Goal: Information Seeking & Learning: Learn about a topic

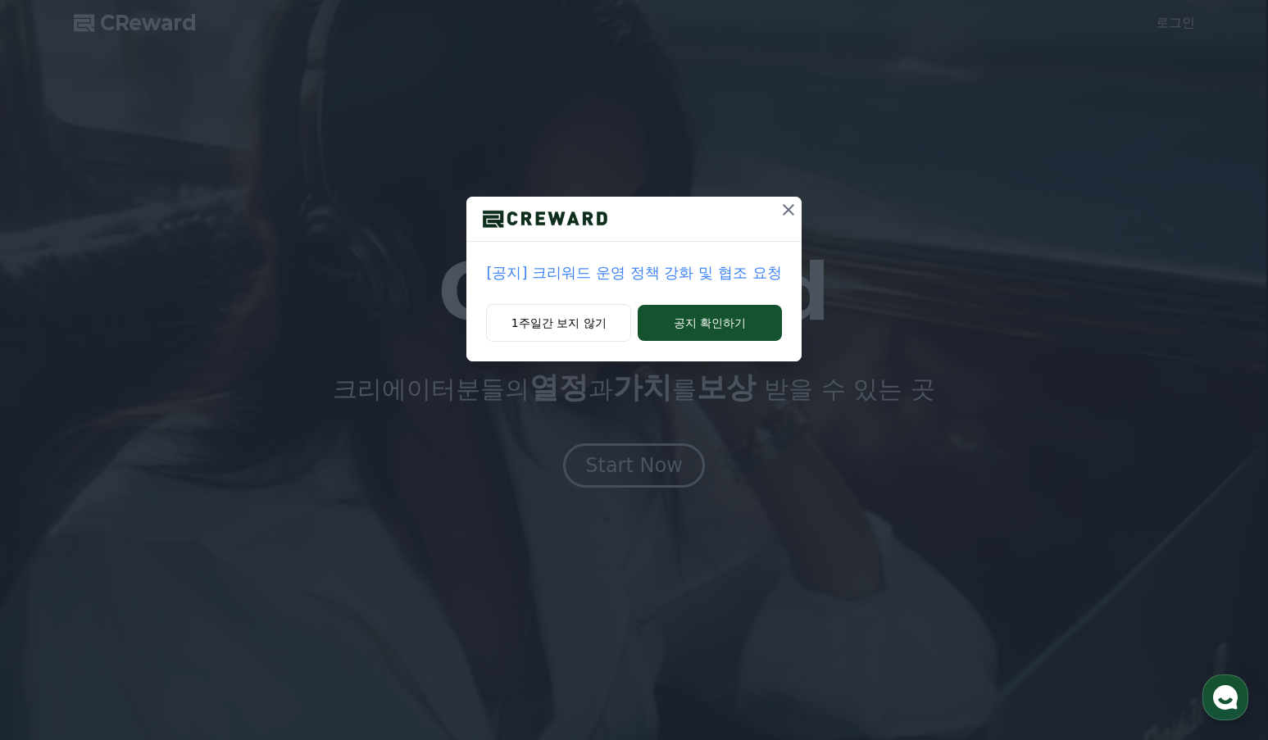
click at [663, 285] on p "[공지] 크리워드 운영 정책 강화 및 협조 요청" at bounding box center [633, 273] width 295 height 23
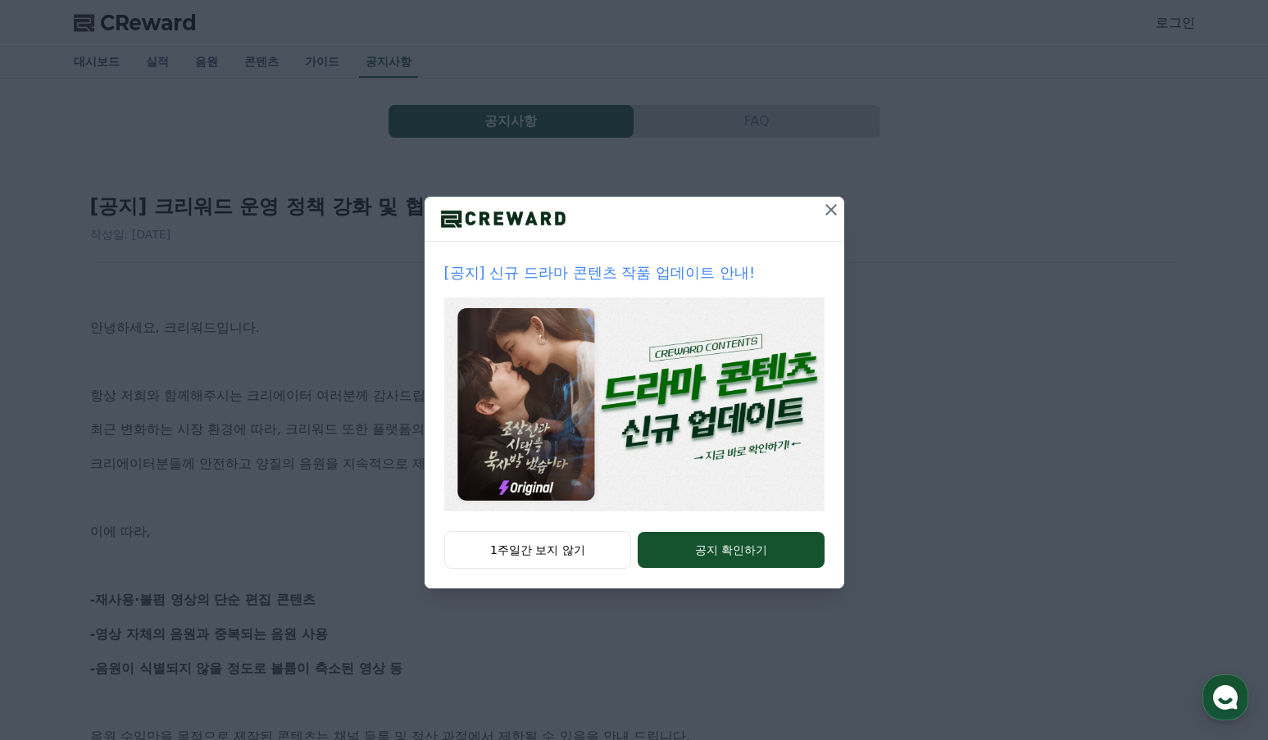
click at [841, 220] on icon at bounding box center [832, 210] width 20 height 20
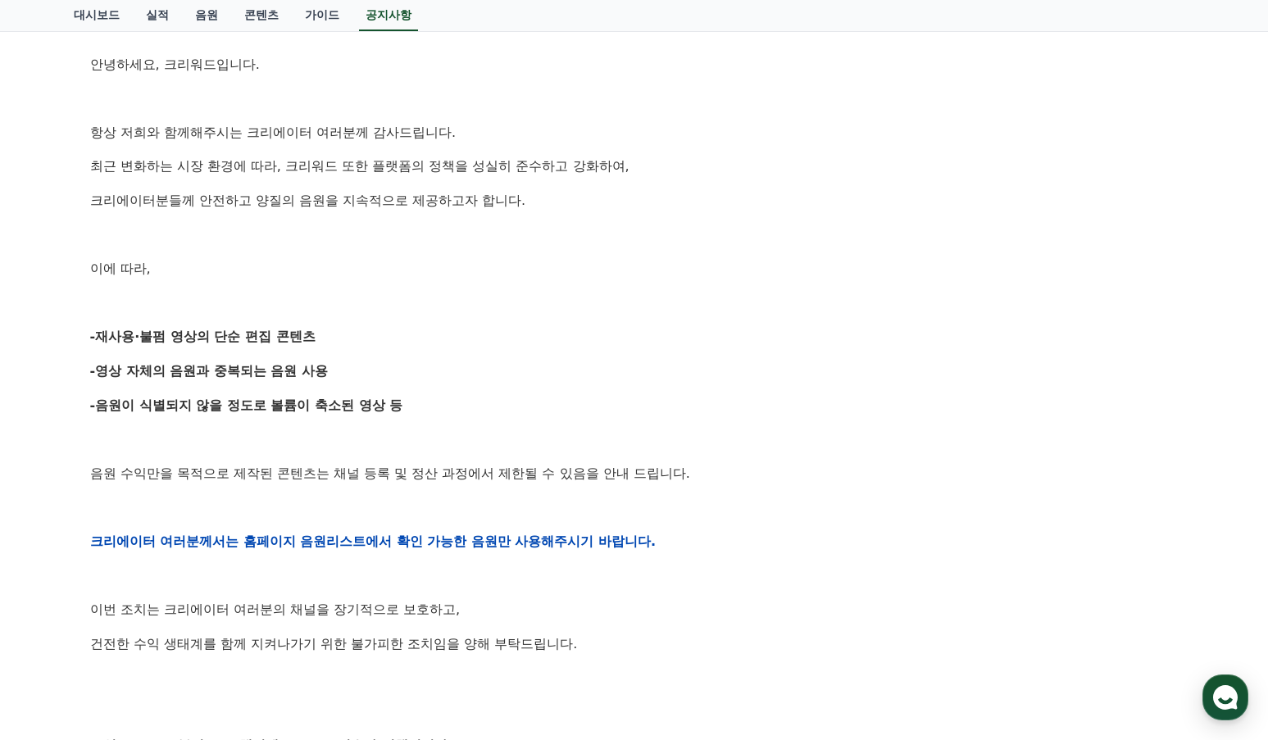
scroll to position [328, 0]
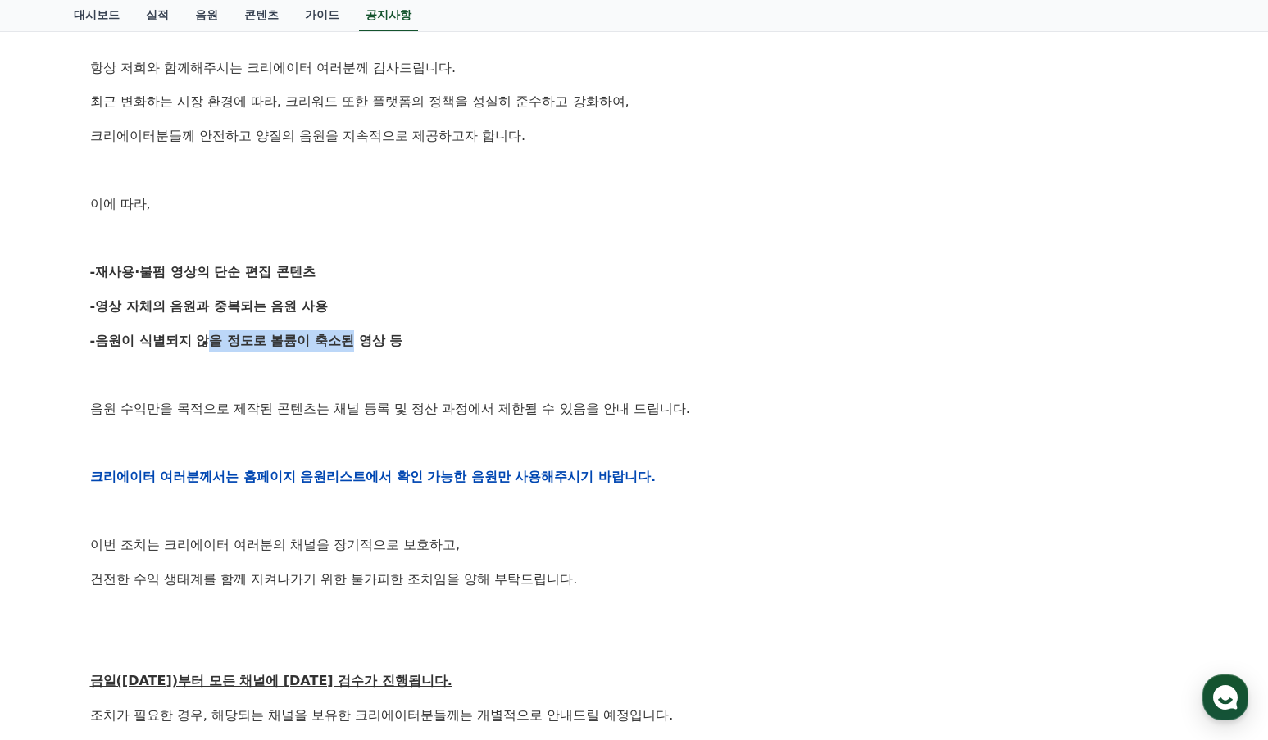
drag, startPoint x: 212, startPoint y: 415, endPoint x: 412, endPoint y: 420, distance: 199.3
click at [403, 348] on strong "-음원이 식별되지 않을 정도로 볼륨이 축소된 영상 등" at bounding box center [246, 341] width 313 height 16
drag, startPoint x: 489, startPoint y: 510, endPoint x: 287, endPoint y: 464, distance: 206.9
click at [289, 466] on div "안녕하세요, 크리워드입니다. 항상 저희와 함께해주시는 크리에이터 여러분께 감사드립니다. 최근 변화하는 시장 환경에 따라, 크리워드 또한 플랫폼…" at bounding box center [634, 477] width 1089 height 1044
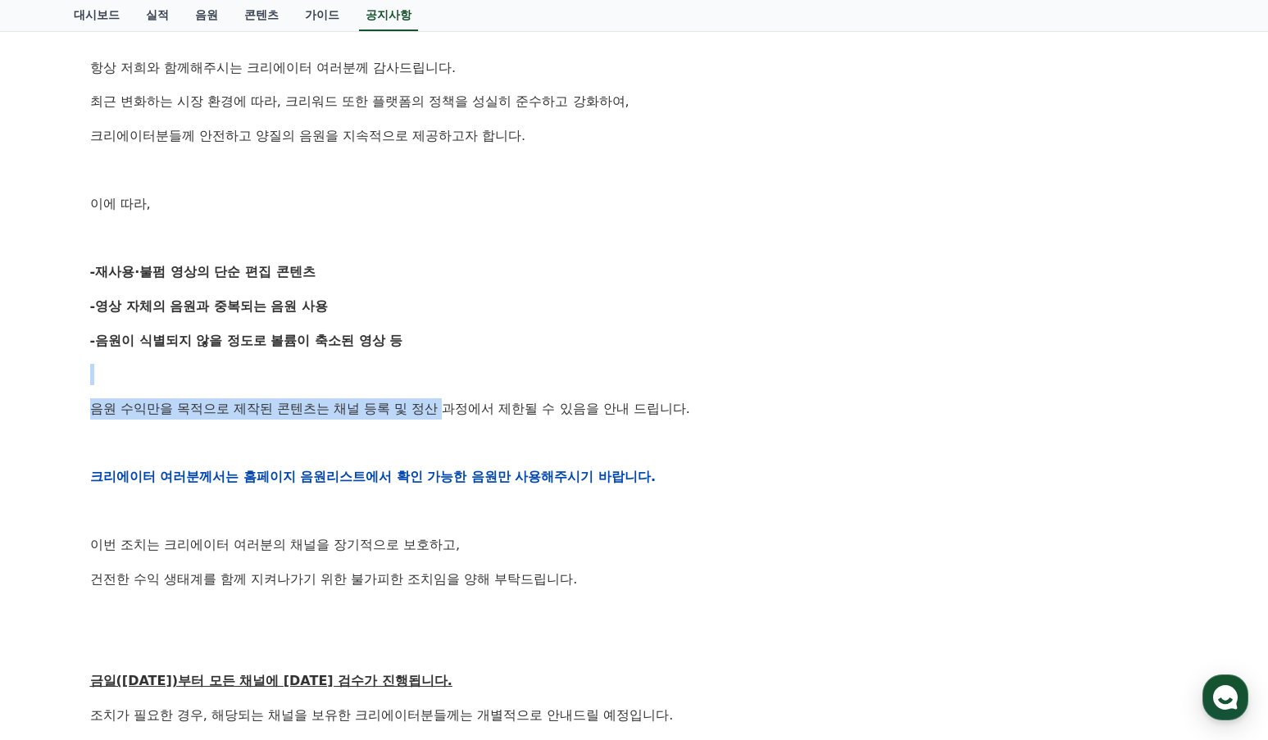
click at [282, 385] on p at bounding box center [634, 374] width 1089 height 21
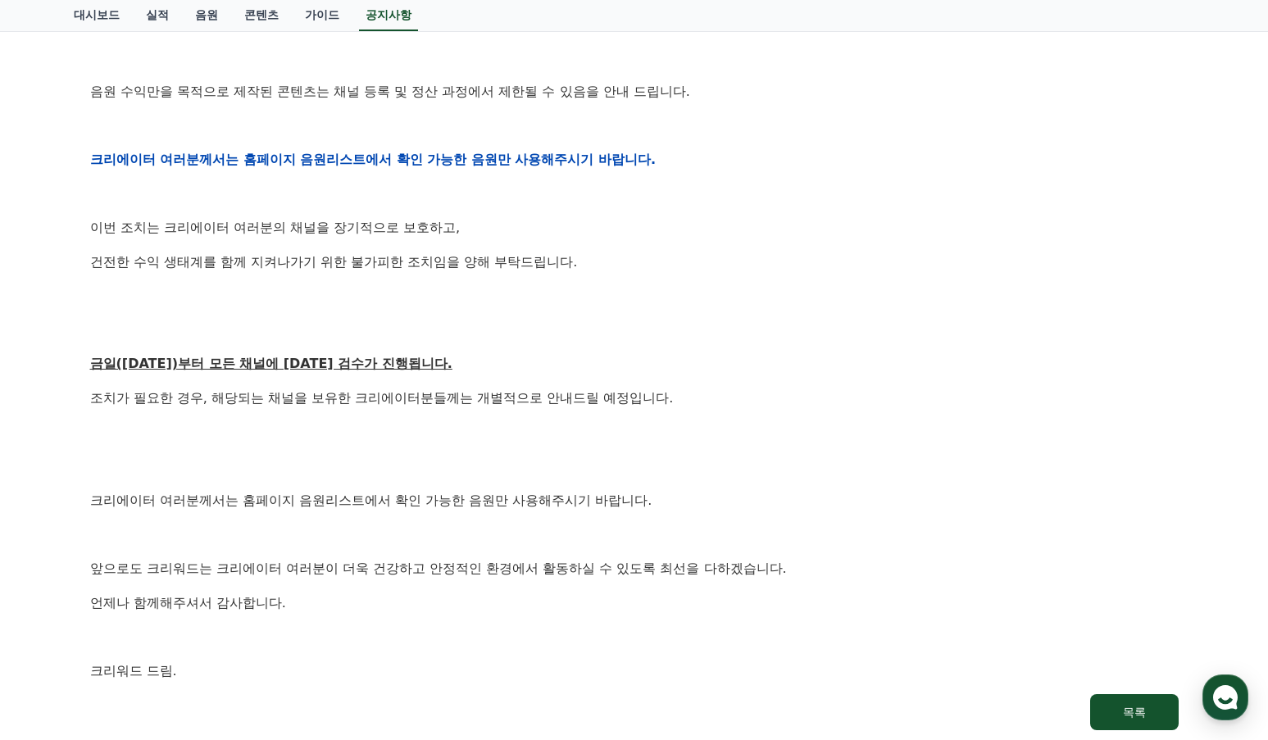
scroll to position [656, 0]
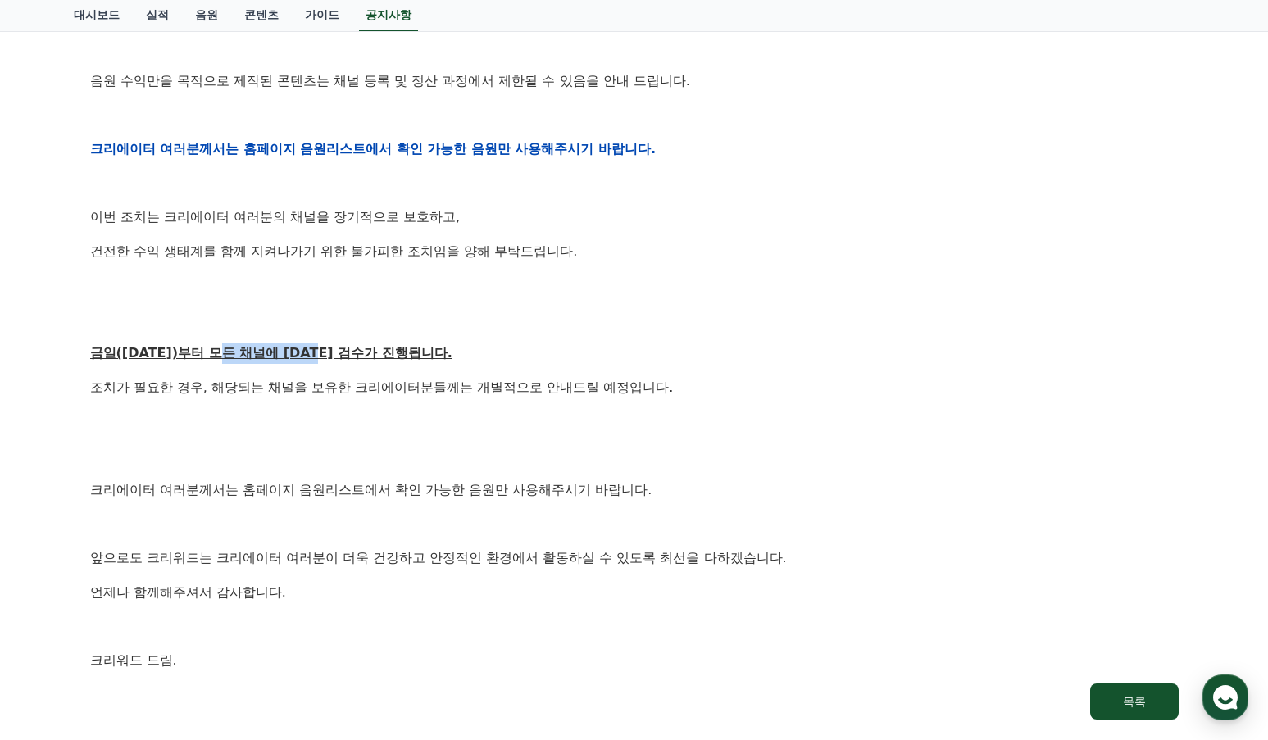
drag, startPoint x: 246, startPoint y: 468, endPoint x: 415, endPoint y: 483, distance: 169.5
click at [406, 364] on p "금일([DATE])부터 모든 채널에 [DATE] 검수가 진행됩니다." at bounding box center [634, 353] width 1089 height 21
click at [448, 361] on u "금일([DATE])부터 모든 채널에 [DATE] 검수가 진행됩니다." at bounding box center [271, 353] width 362 height 16
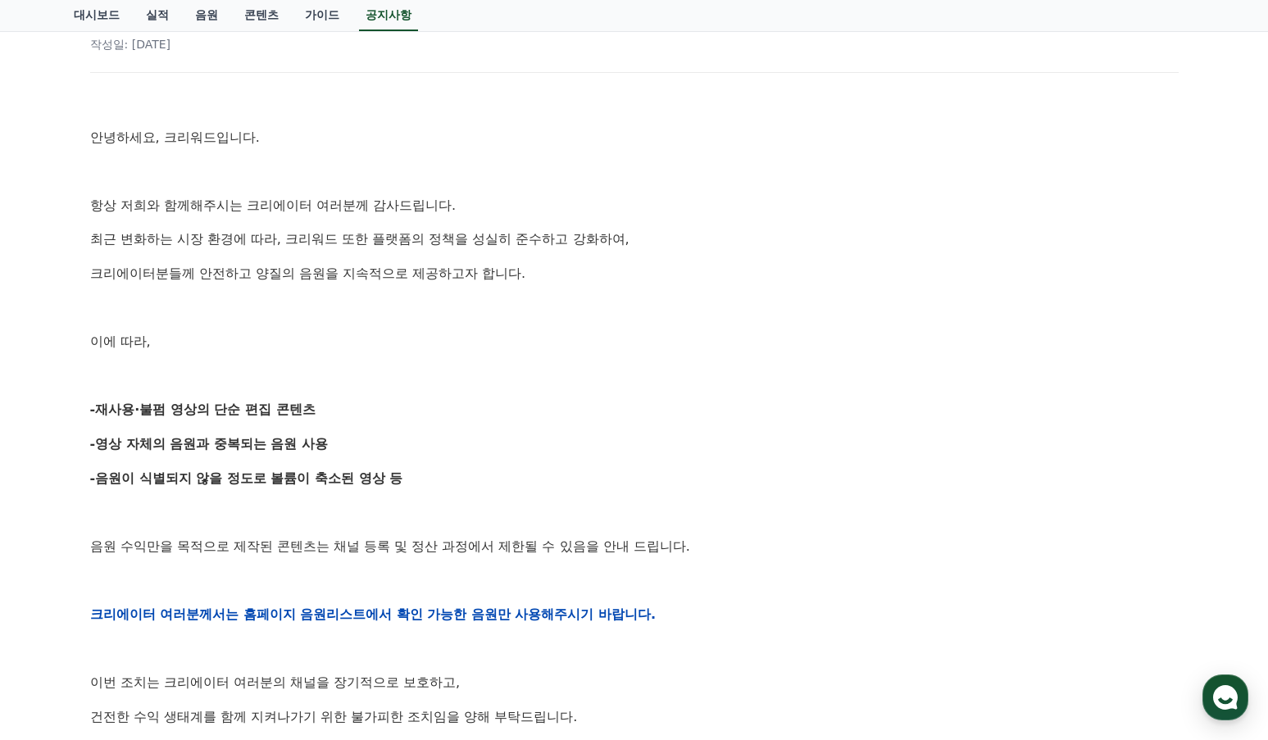
scroll to position [0, 0]
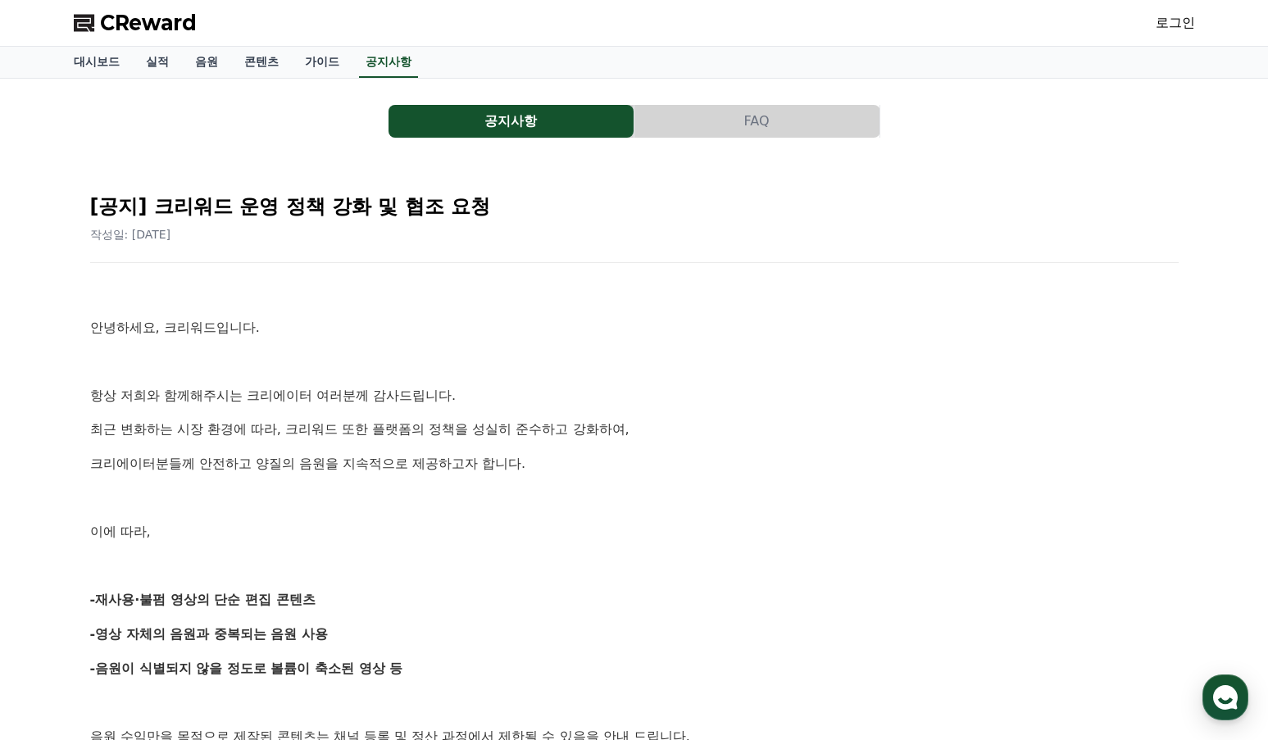
click at [294, 45] on div "CReward 로그인" at bounding box center [635, 23] width 1148 height 46
click at [292, 60] on link "콘텐츠" at bounding box center [261, 62] width 61 height 31
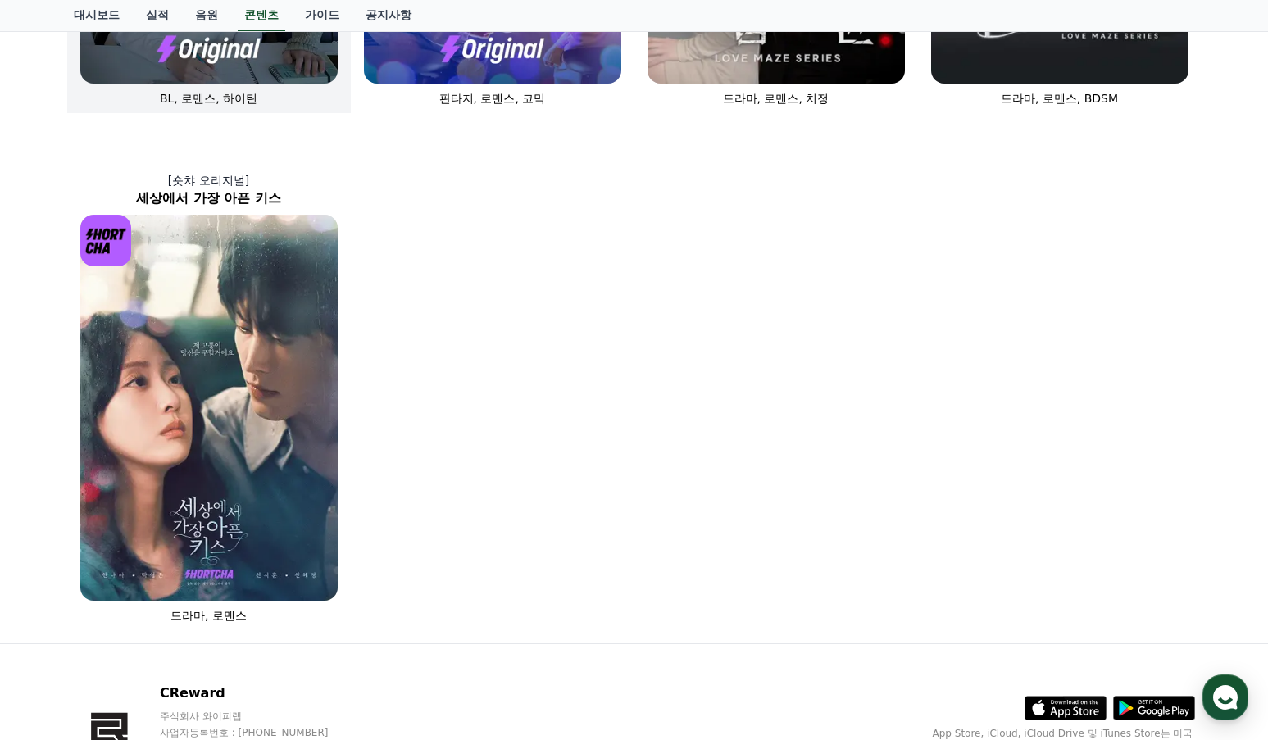
scroll to position [984, 0]
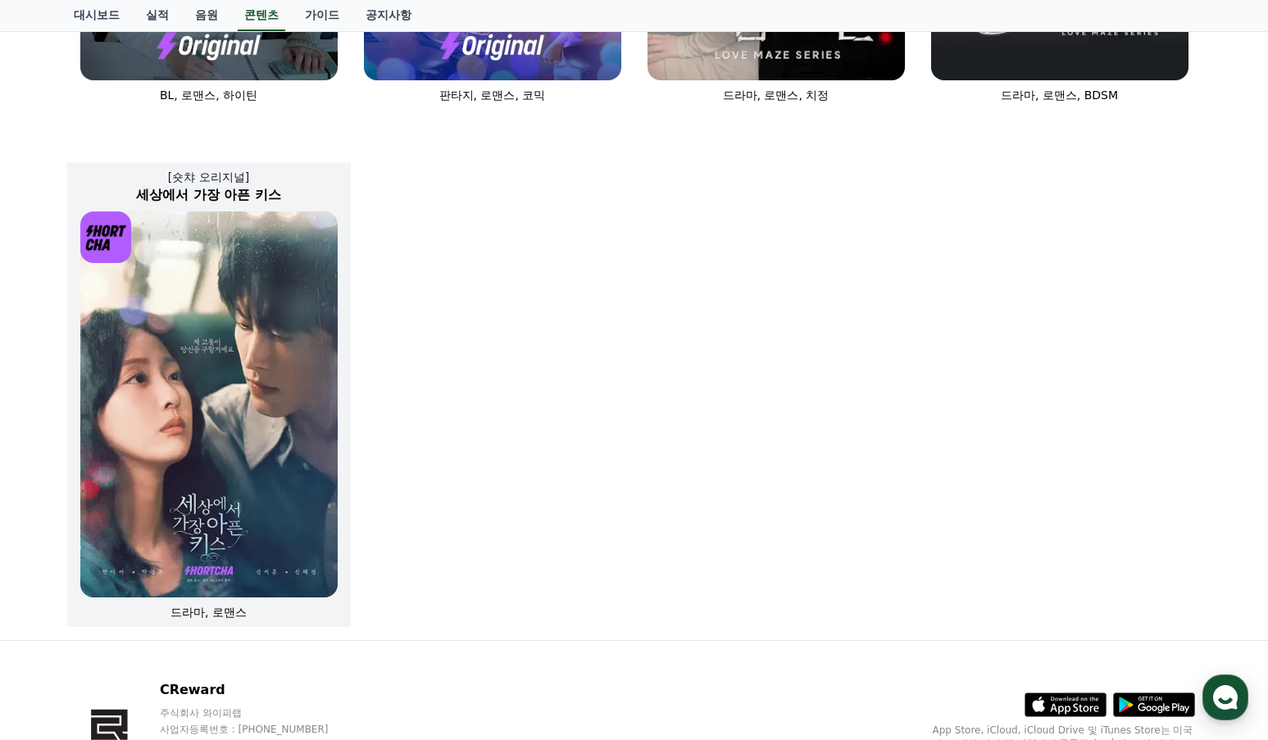
click at [285, 392] on img at bounding box center [208, 405] width 257 height 386
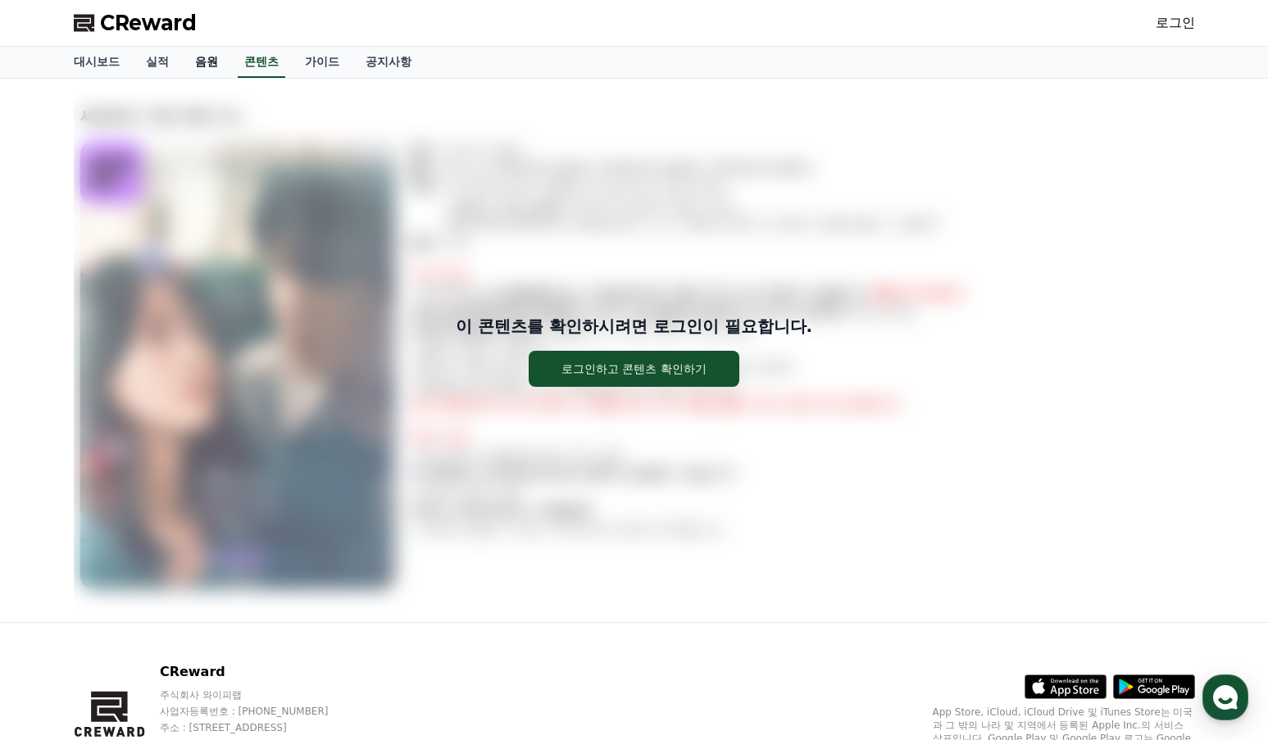
click at [231, 62] on link "음원" at bounding box center [206, 62] width 49 height 31
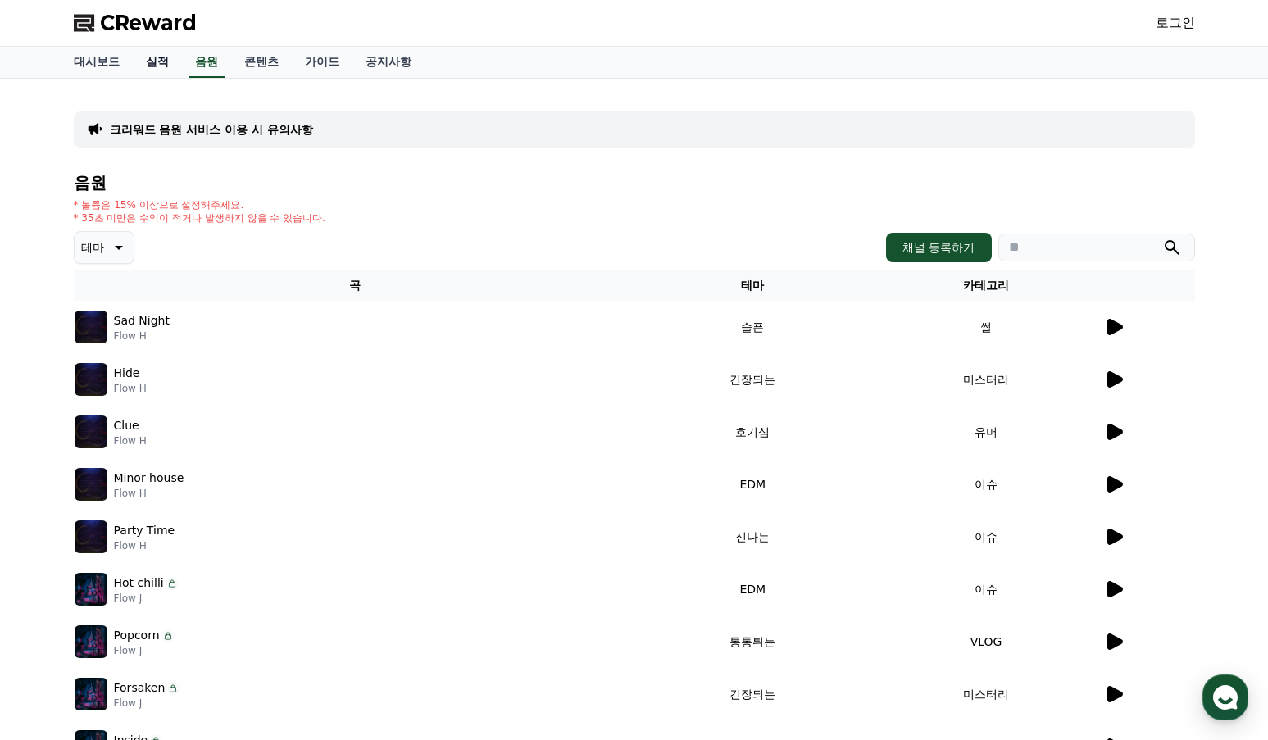
click at [182, 67] on link "실적" at bounding box center [157, 62] width 49 height 31
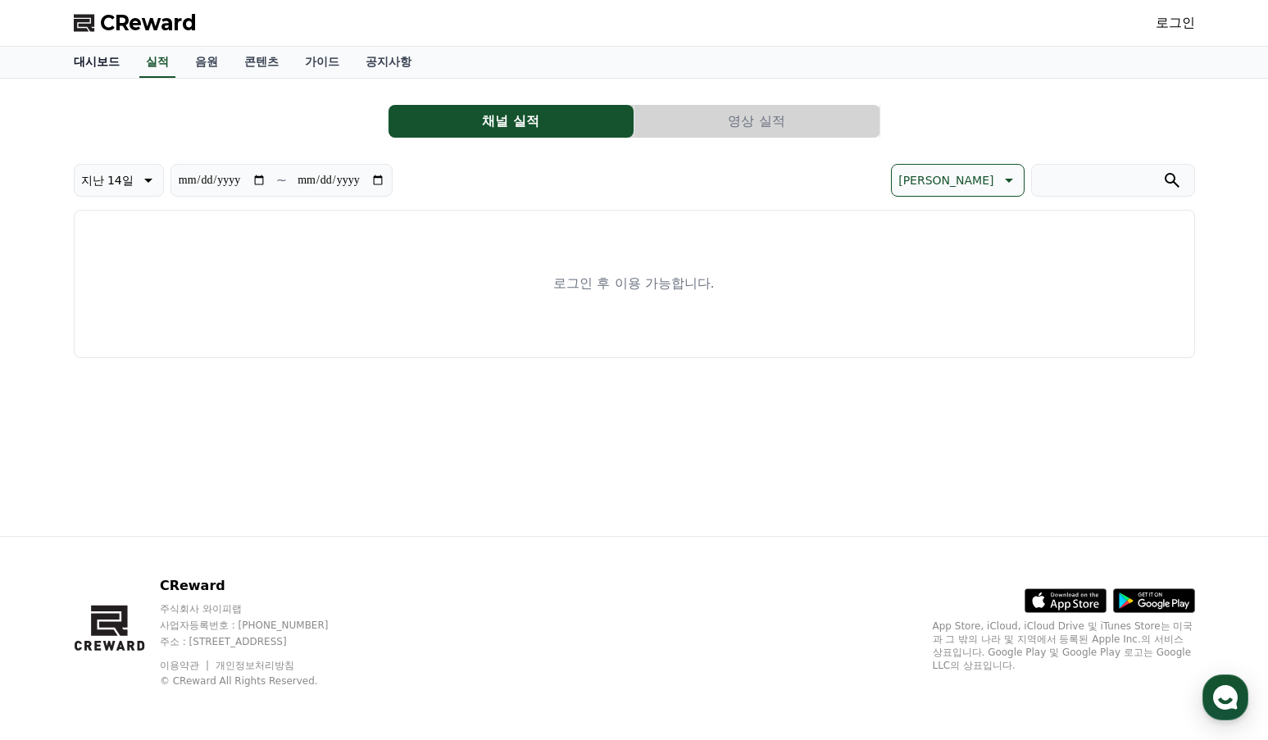
click at [98, 67] on link "대시보드" at bounding box center [97, 62] width 72 height 31
